Goal: Check status: Check status

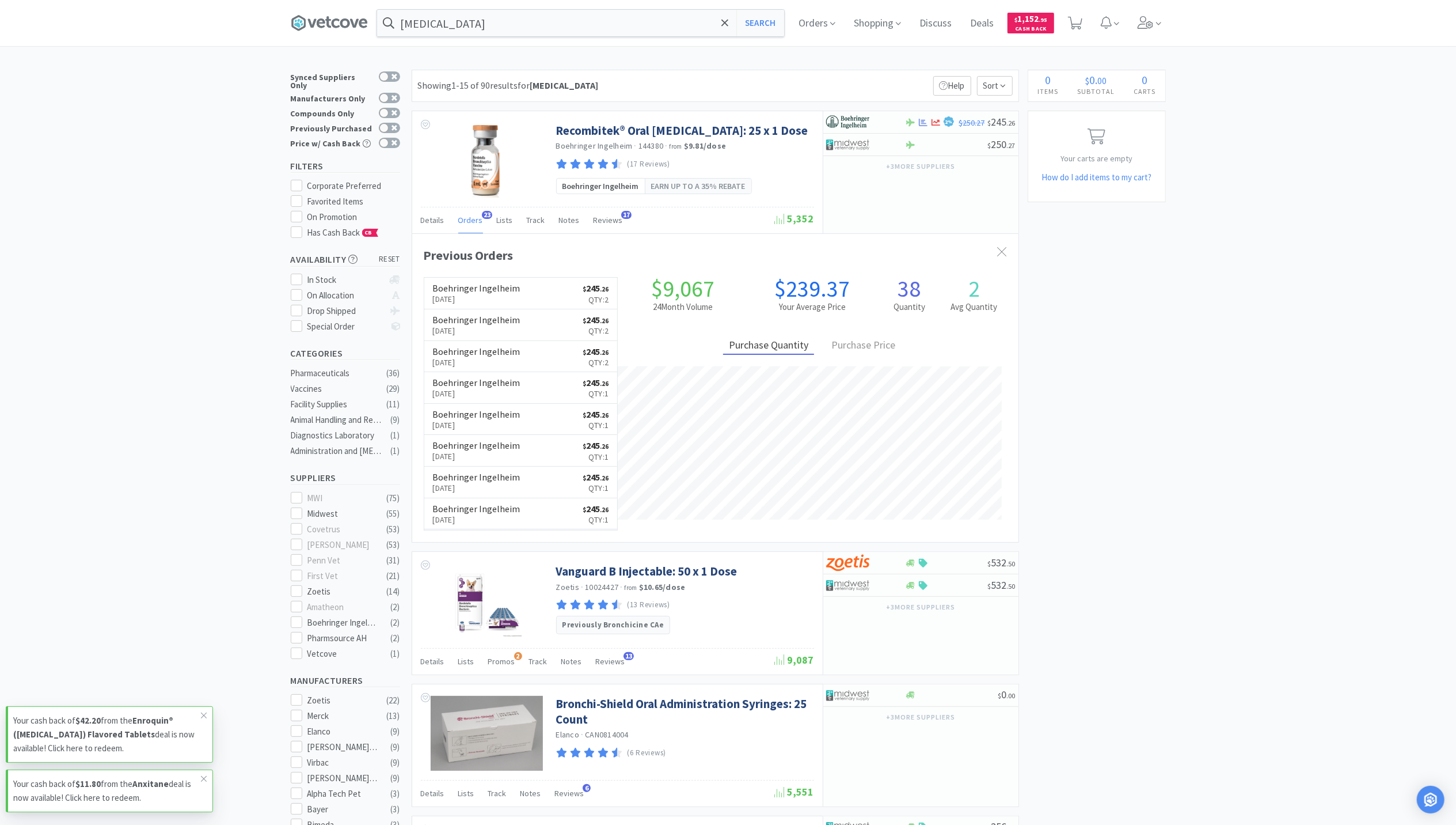
scroll to position [309, 606]
click at [472, 17] on input "bordetella" at bounding box center [580, 23] width 407 height 27
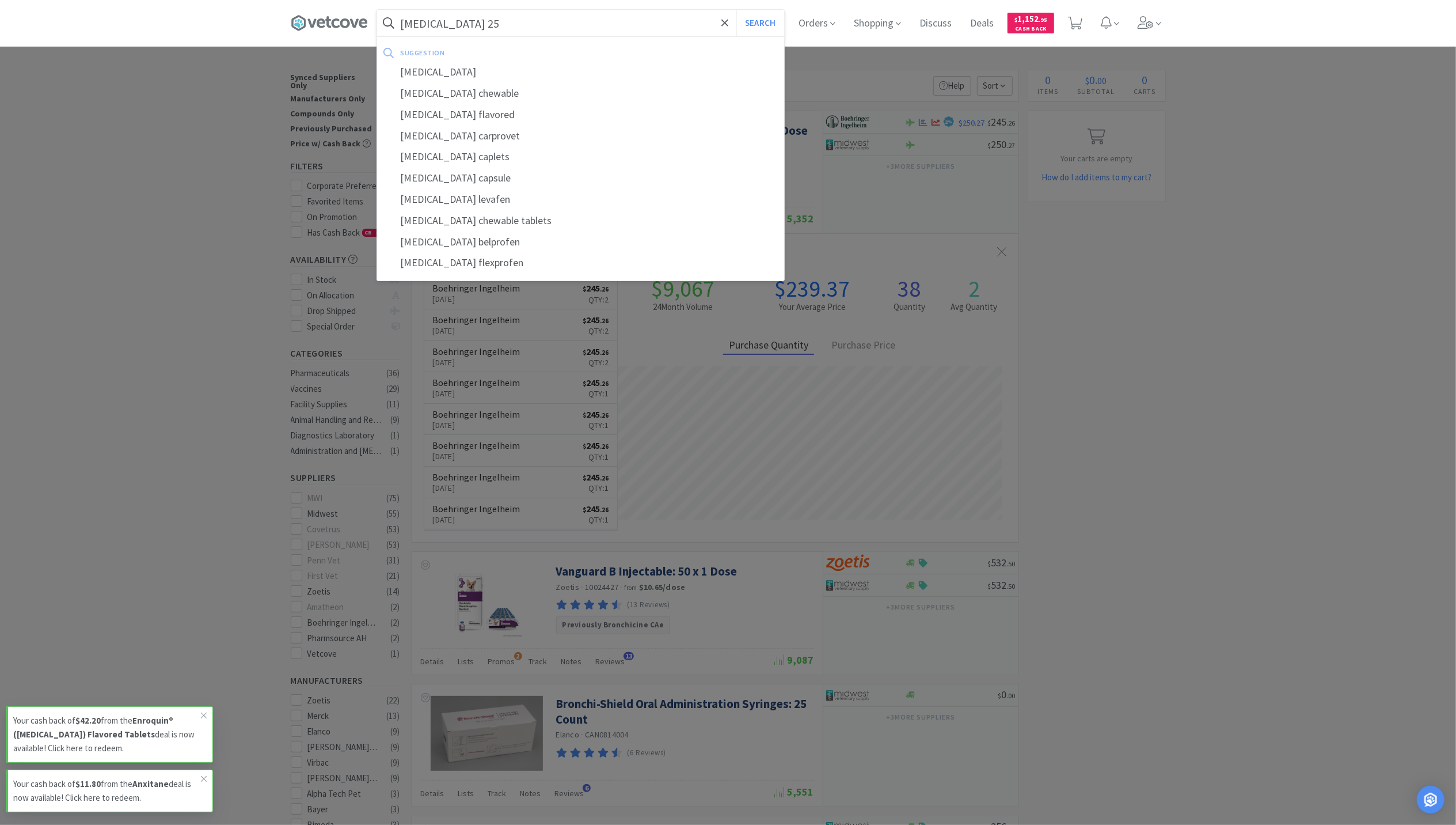
type input "[MEDICAL_DATA] 25"
click at [736, 10] on button "Search" at bounding box center [759, 23] width 48 height 27
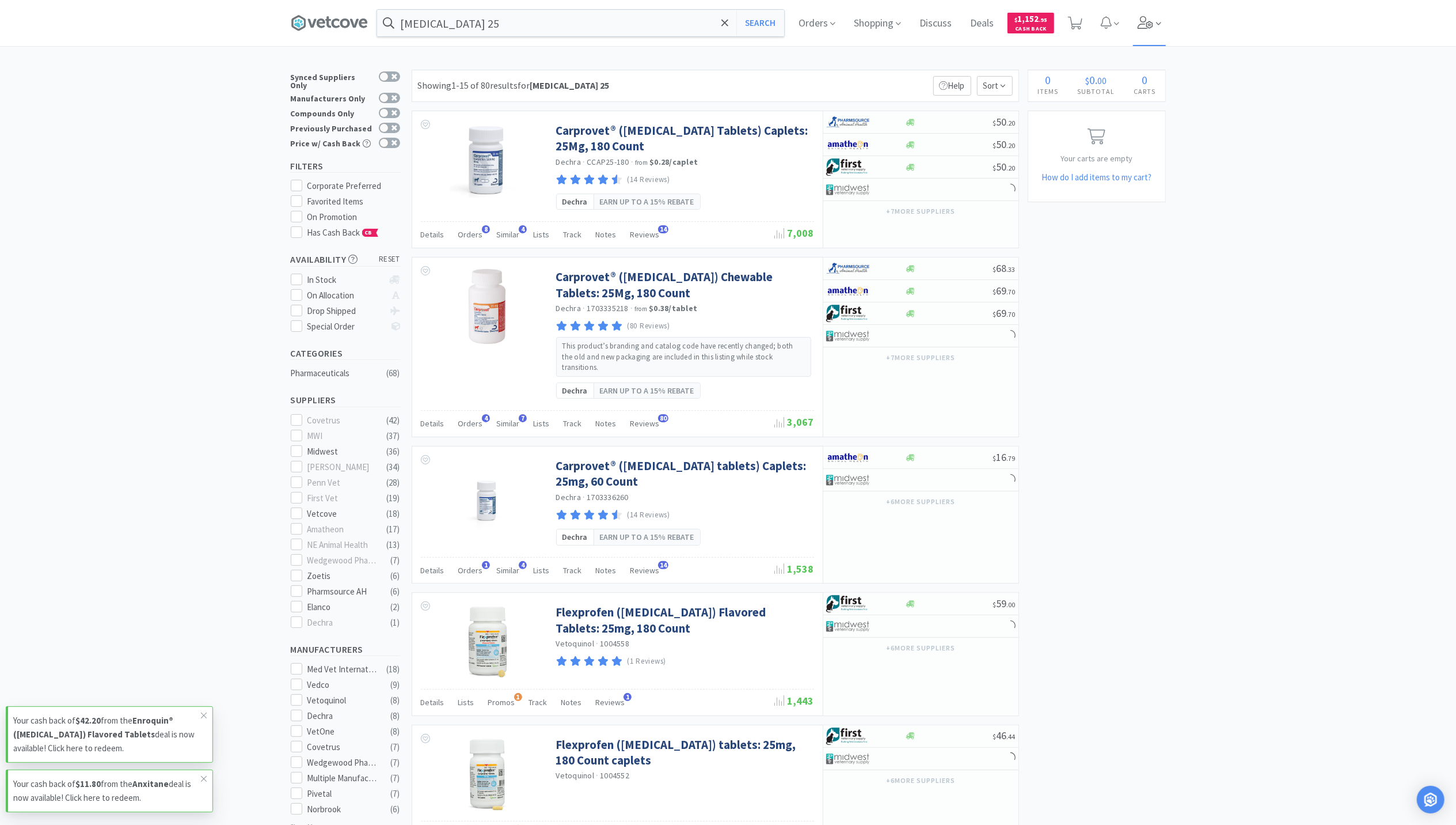
click at [1161, 19] on icon at bounding box center [1159, 23] width 5 height 10
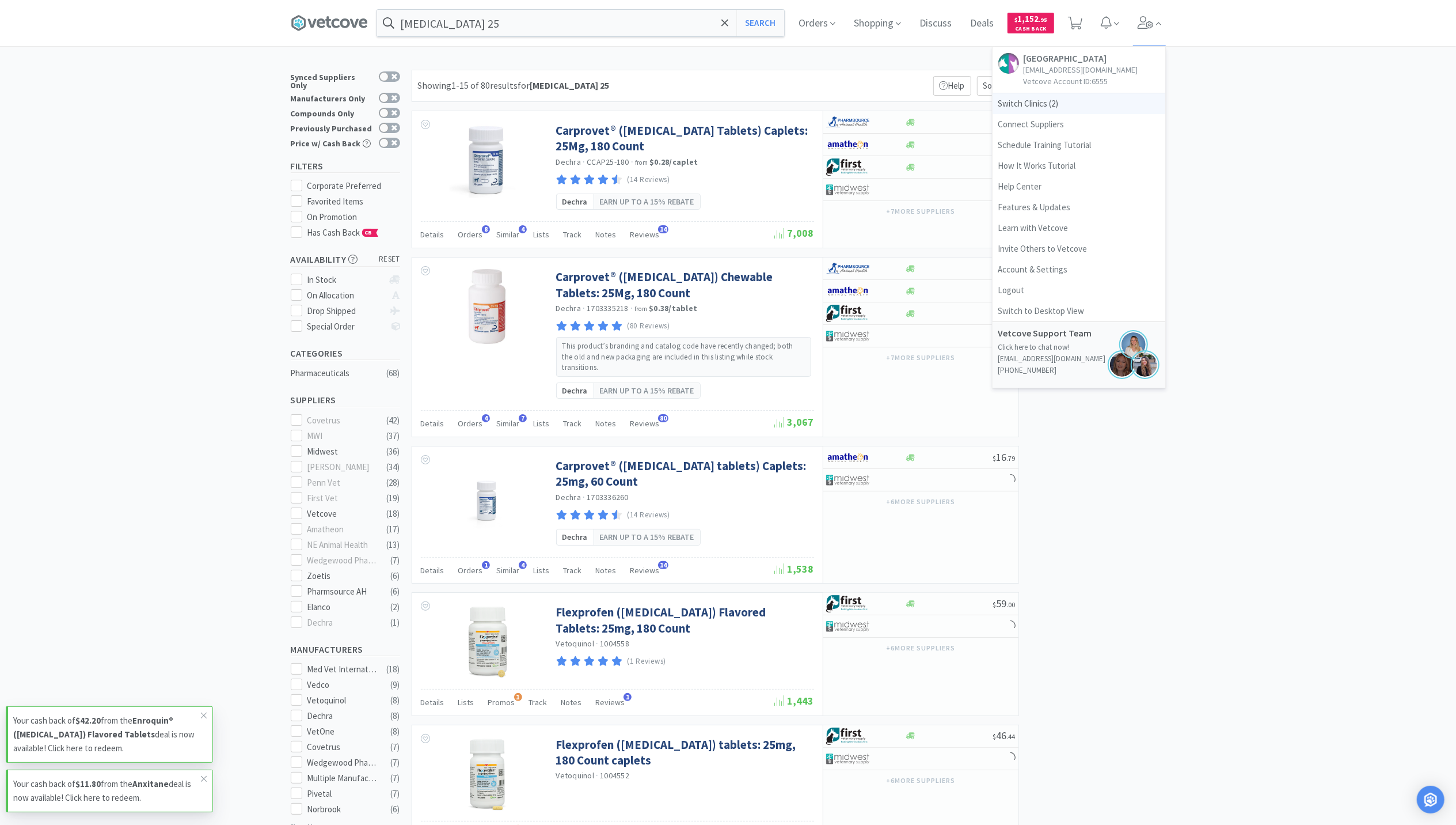
click at [1030, 110] on span "Switch Clinics ( 2 )" at bounding box center [1079, 104] width 173 height 21
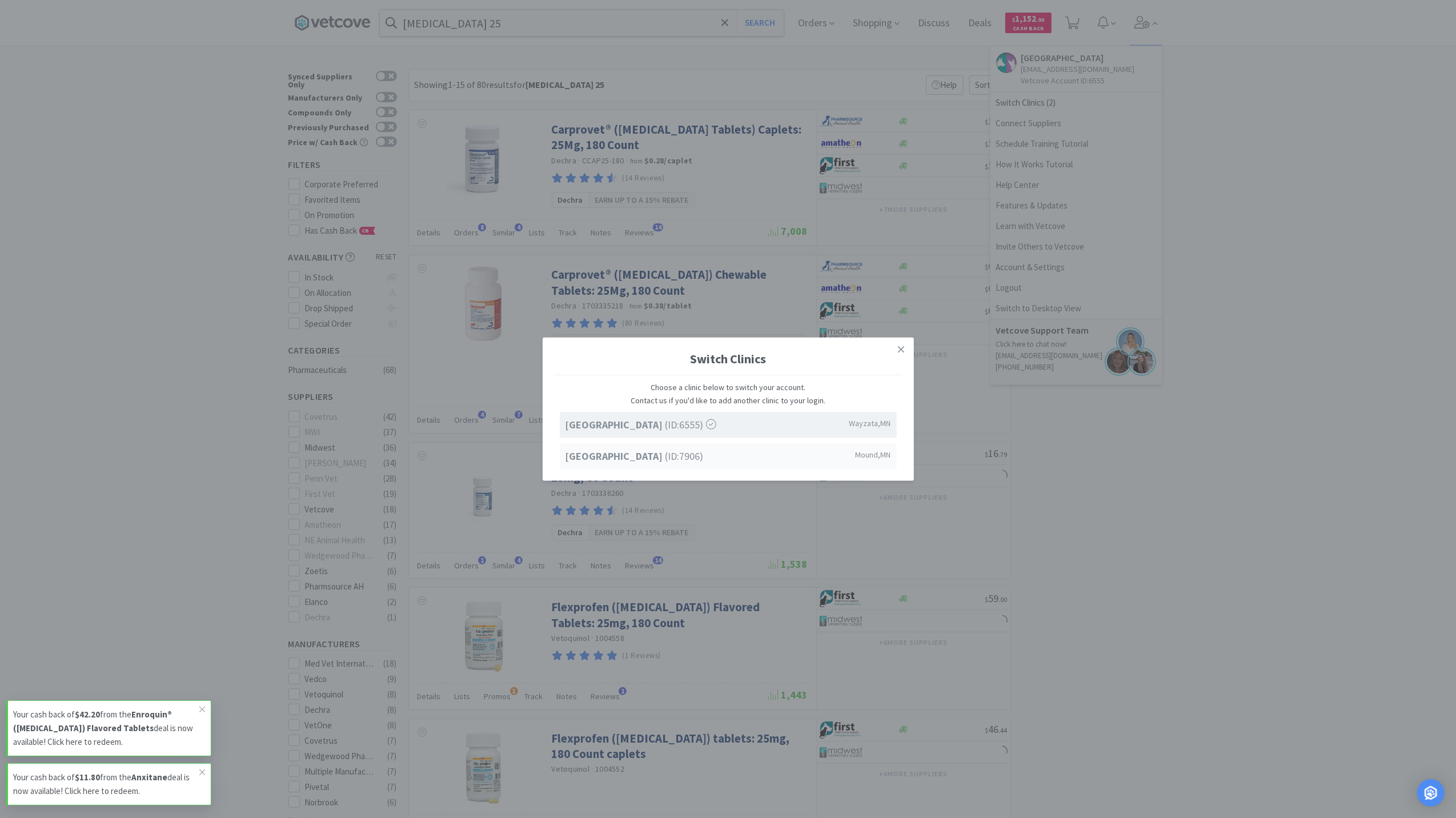
click at [614, 455] on strong "[GEOGRAPHIC_DATA]" at bounding box center [615, 455] width 100 height 13
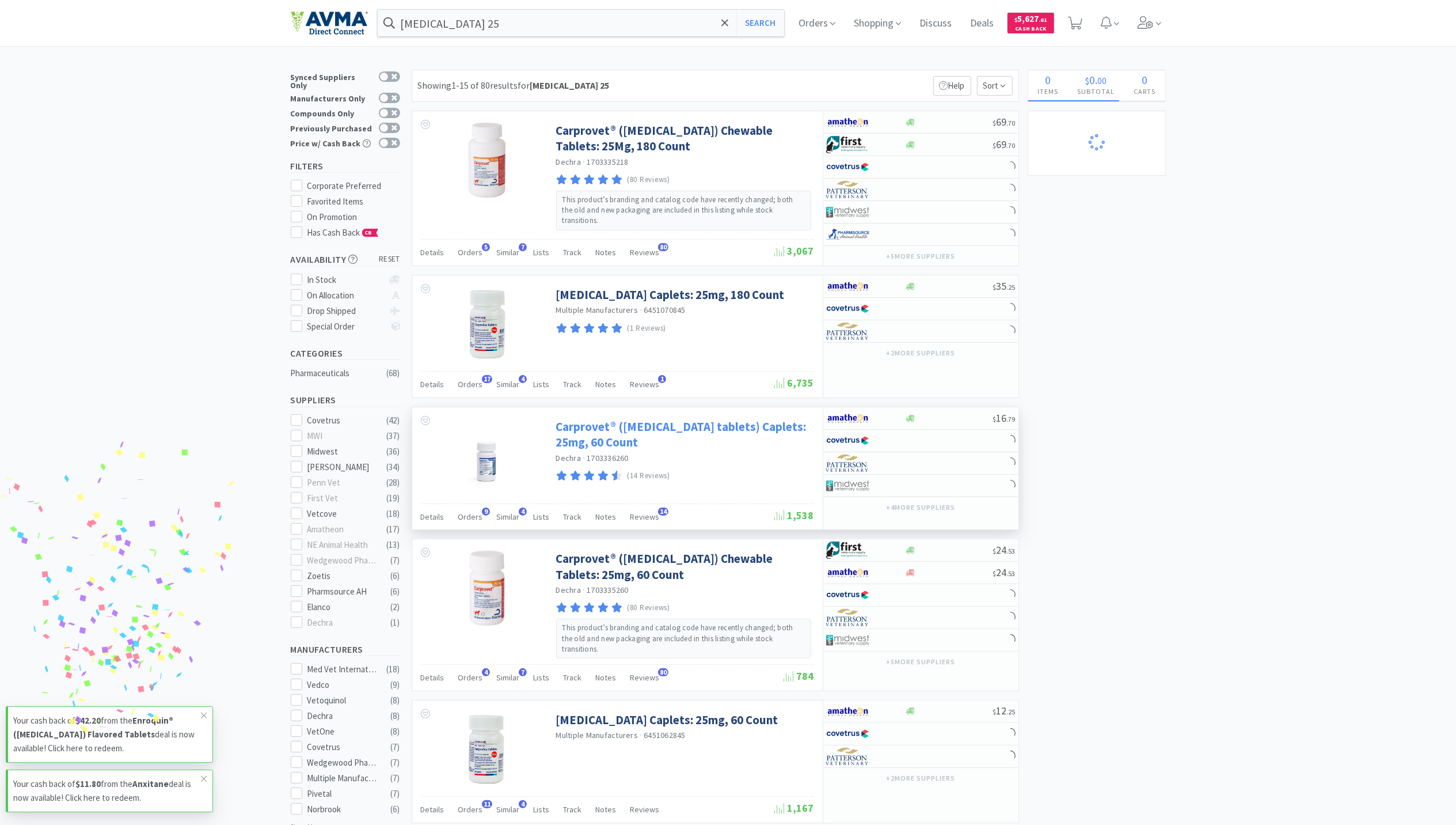
select select "3"
select select "1"
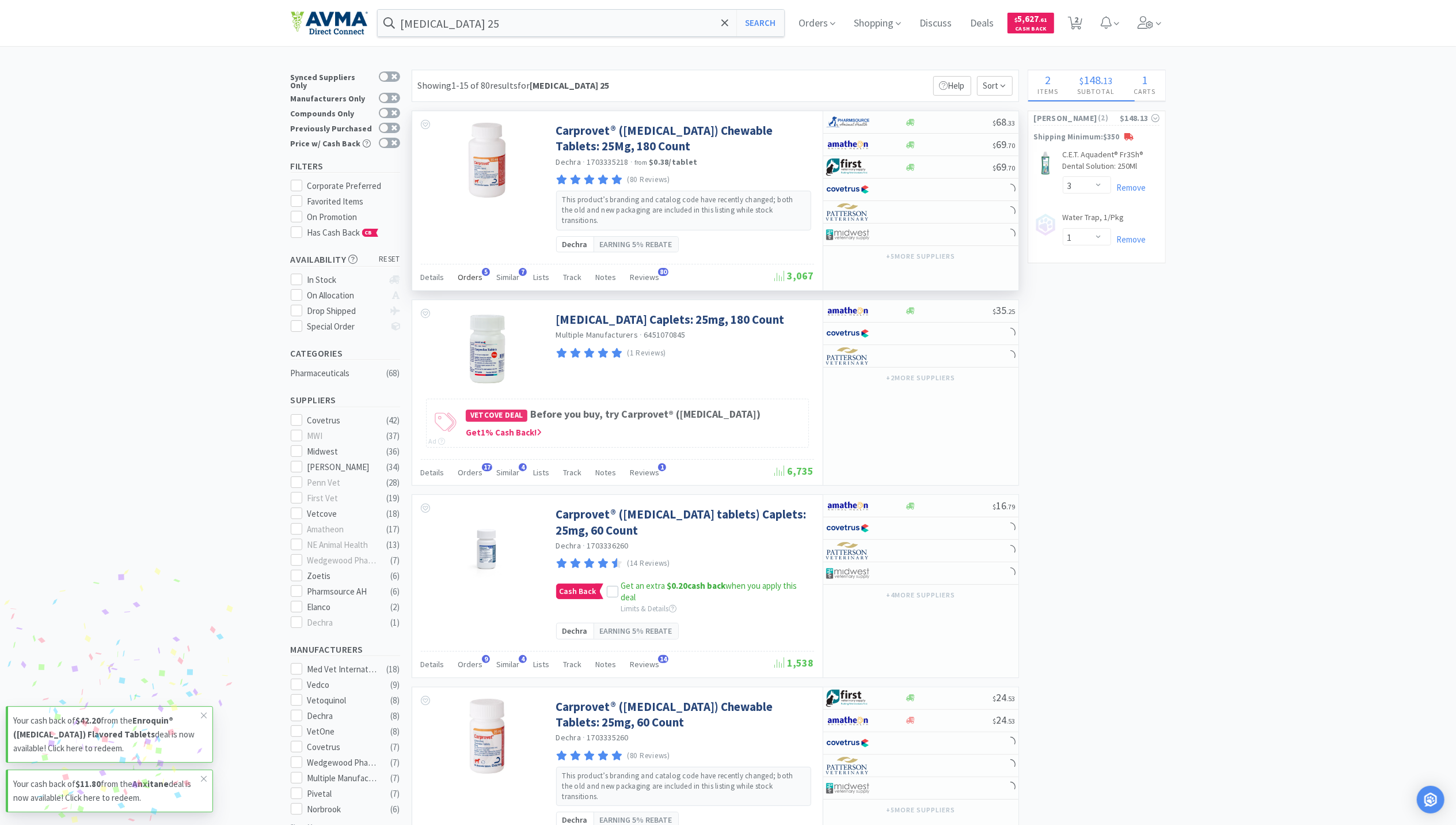
click at [470, 277] on div "Orders 5" at bounding box center [470, 278] width 25 height 22
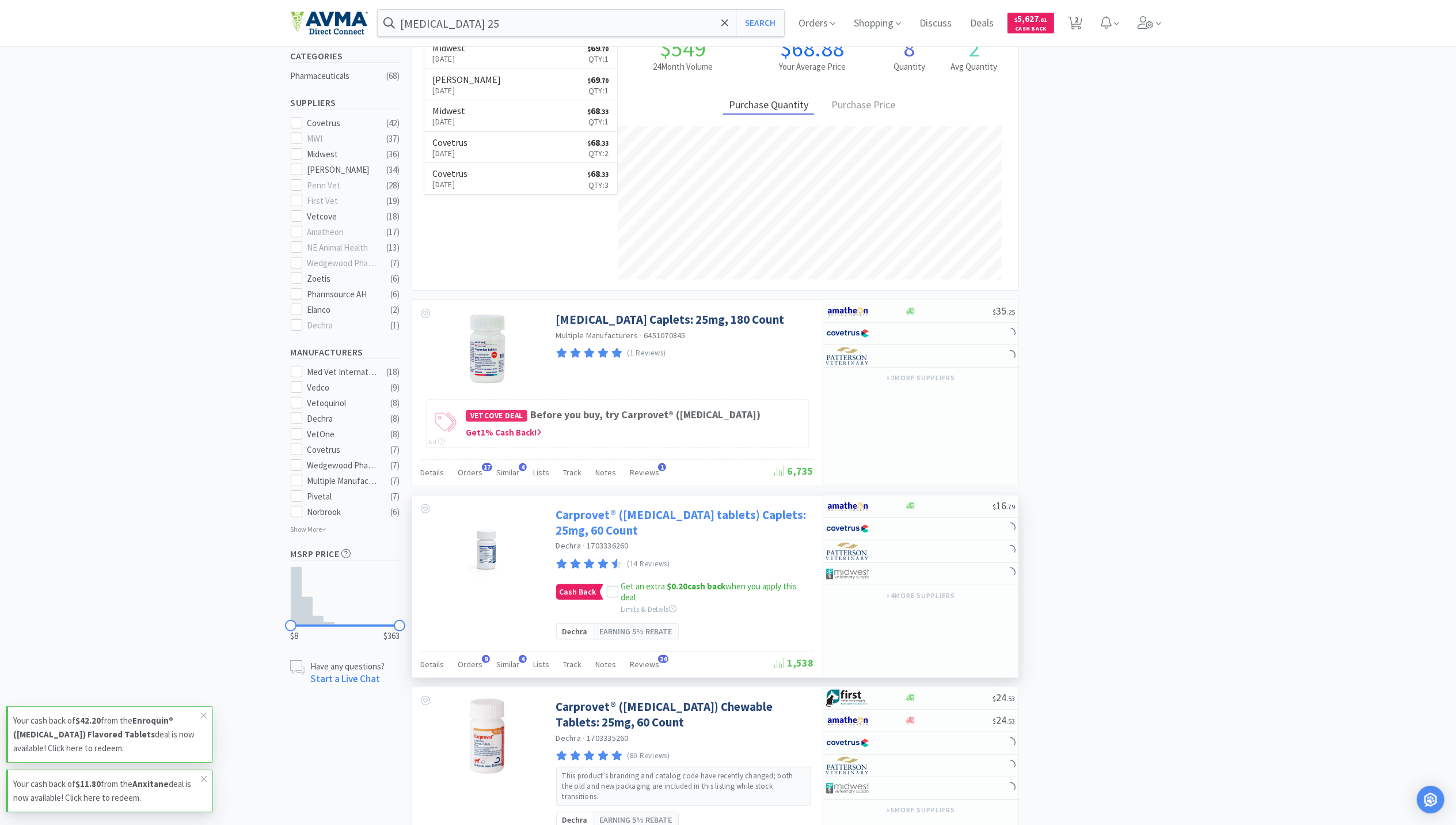
scroll to position [307, 0]
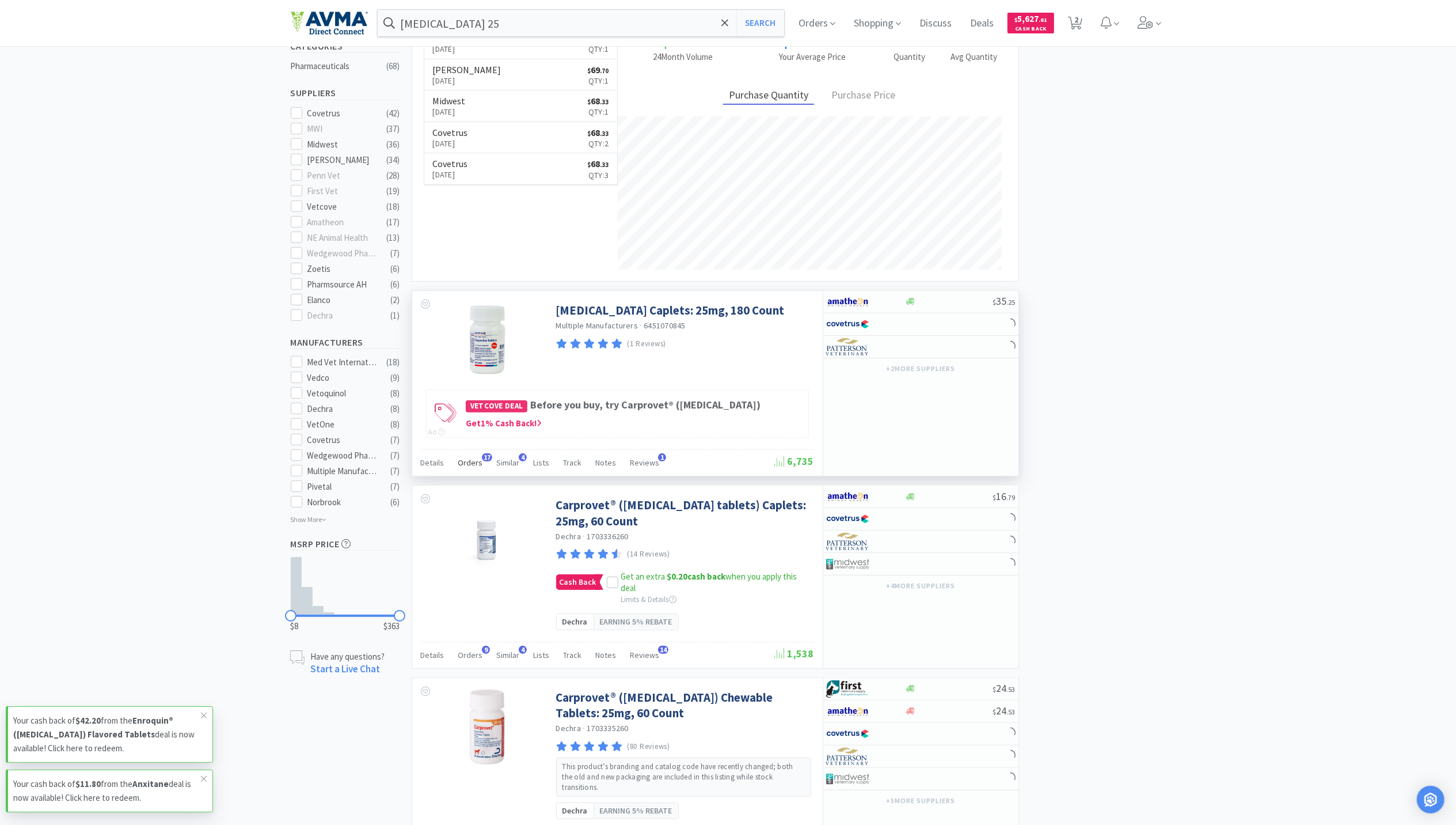
click at [473, 457] on span "Orders" at bounding box center [470, 462] width 25 height 10
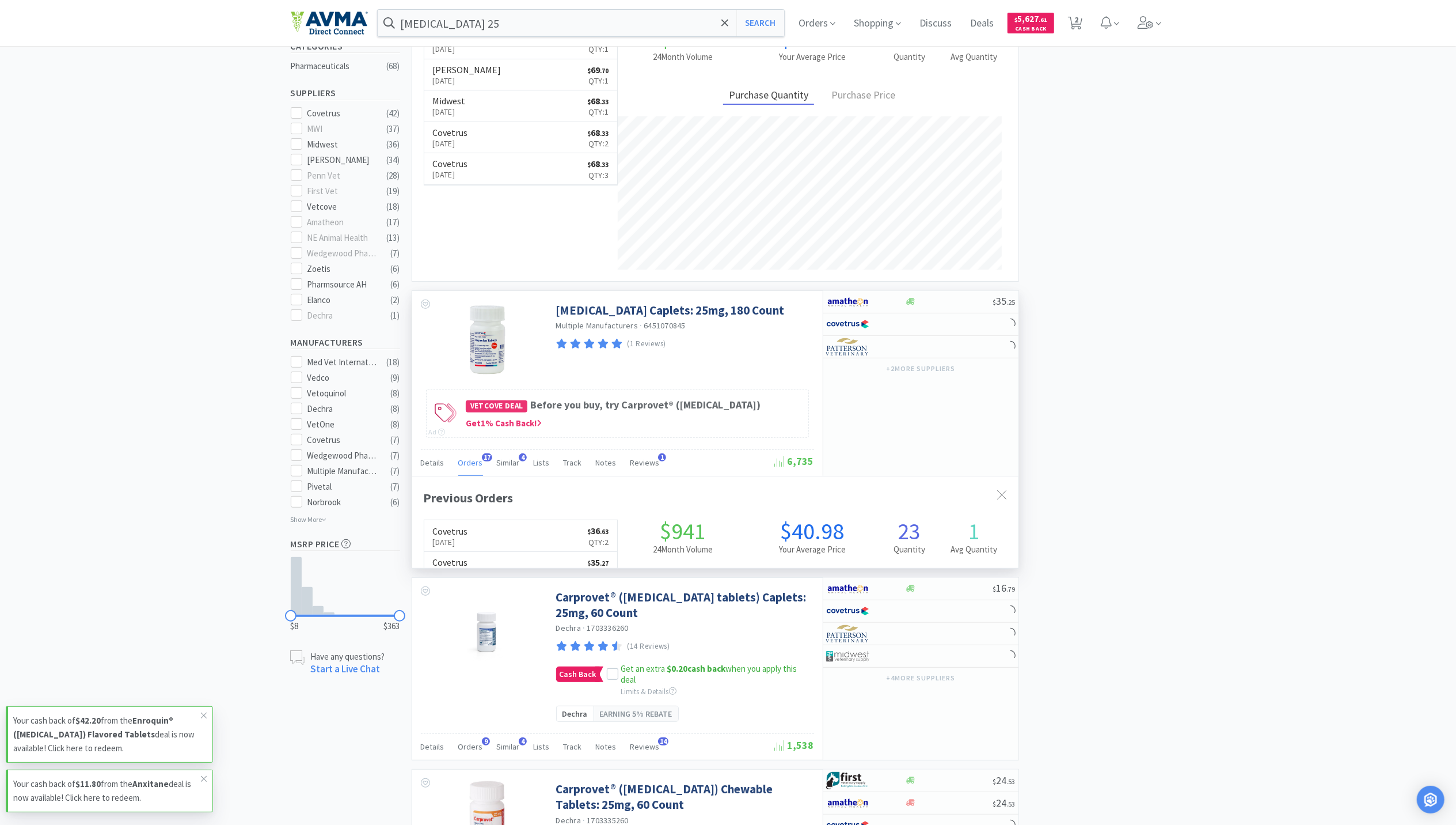
scroll to position [309, 606]
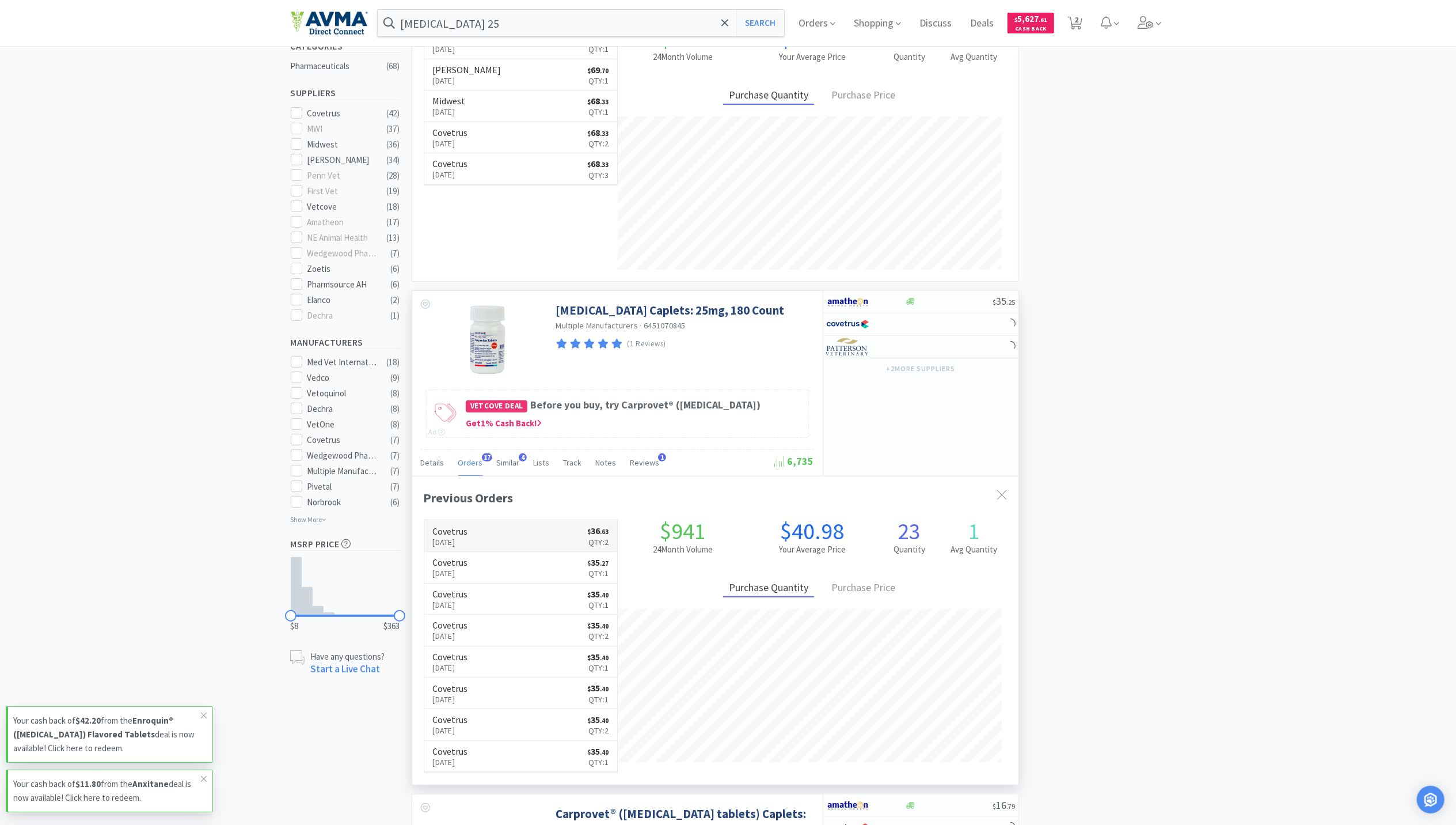
click at [468, 535] on p "[DATE]" at bounding box center [451, 542] width 35 height 13
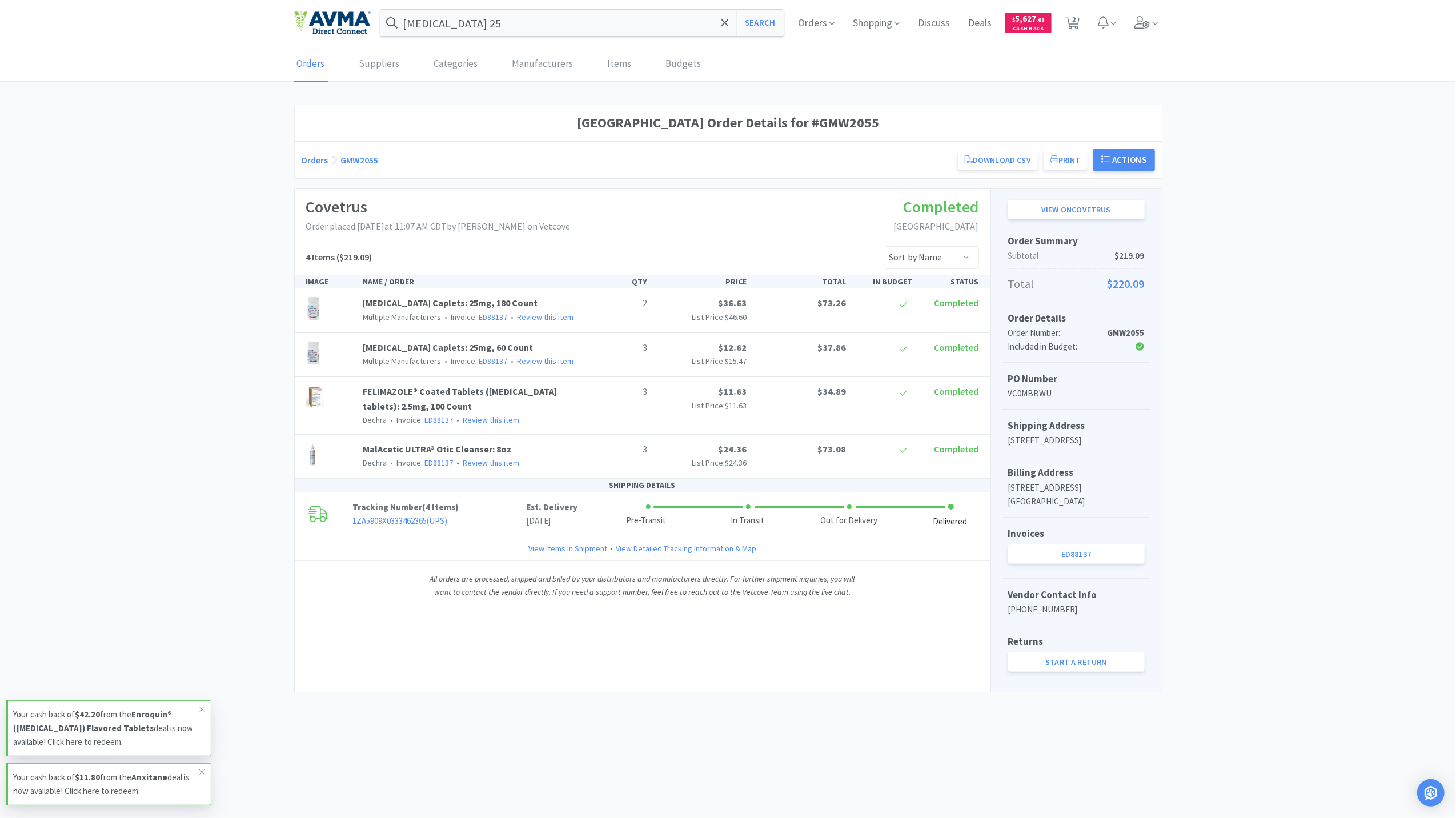
click at [1310, 414] on div "[GEOGRAPHIC_DATA] Order Details for #GMW2055 Orders GMW2055 Download CSV Print …" at bounding box center [728, 398] width 1456 height 588
click at [1267, 685] on div "[GEOGRAPHIC_DATA] Order Details for #GMW2055 Orders GMW2055 Download CSV Print …" at bounding box center [728, 398] width 1456 height 588
